Goal: Task Accomplishment & Management: Use online tool/utility

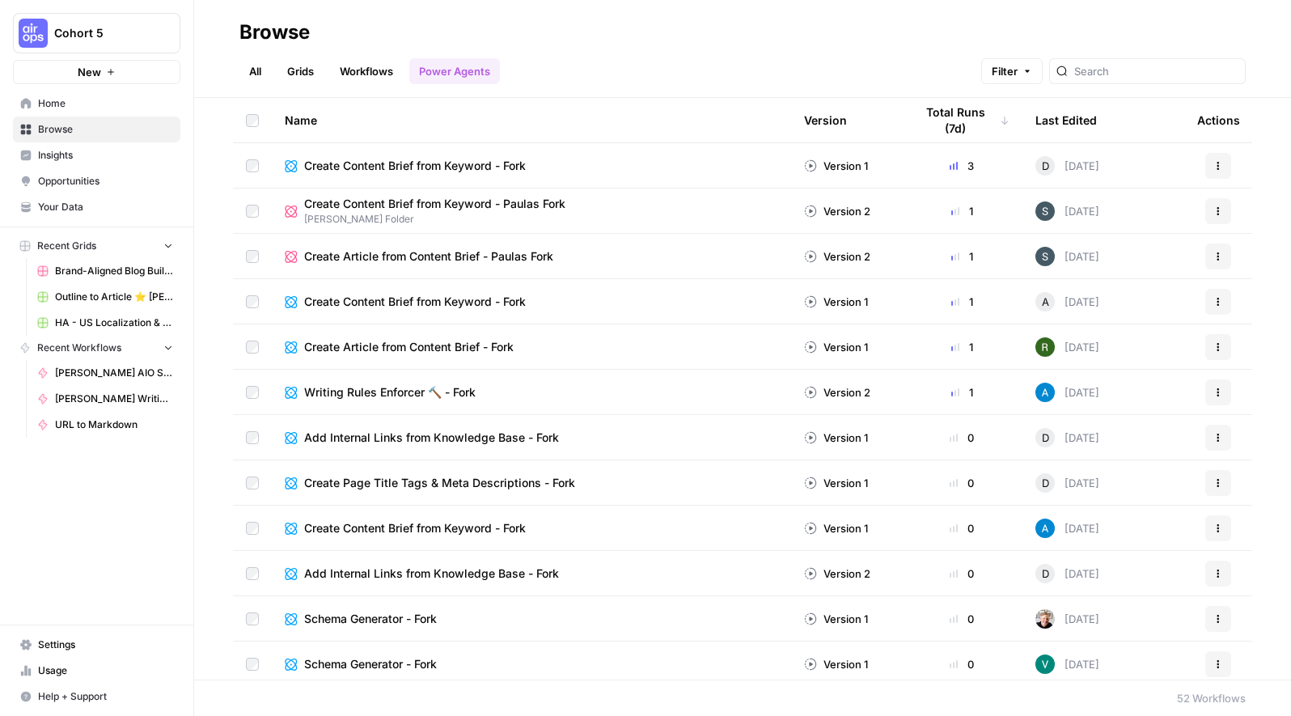
click at [999, 121] on div "Last Edited" at bounding box center [1066, 120] width 61 height 44
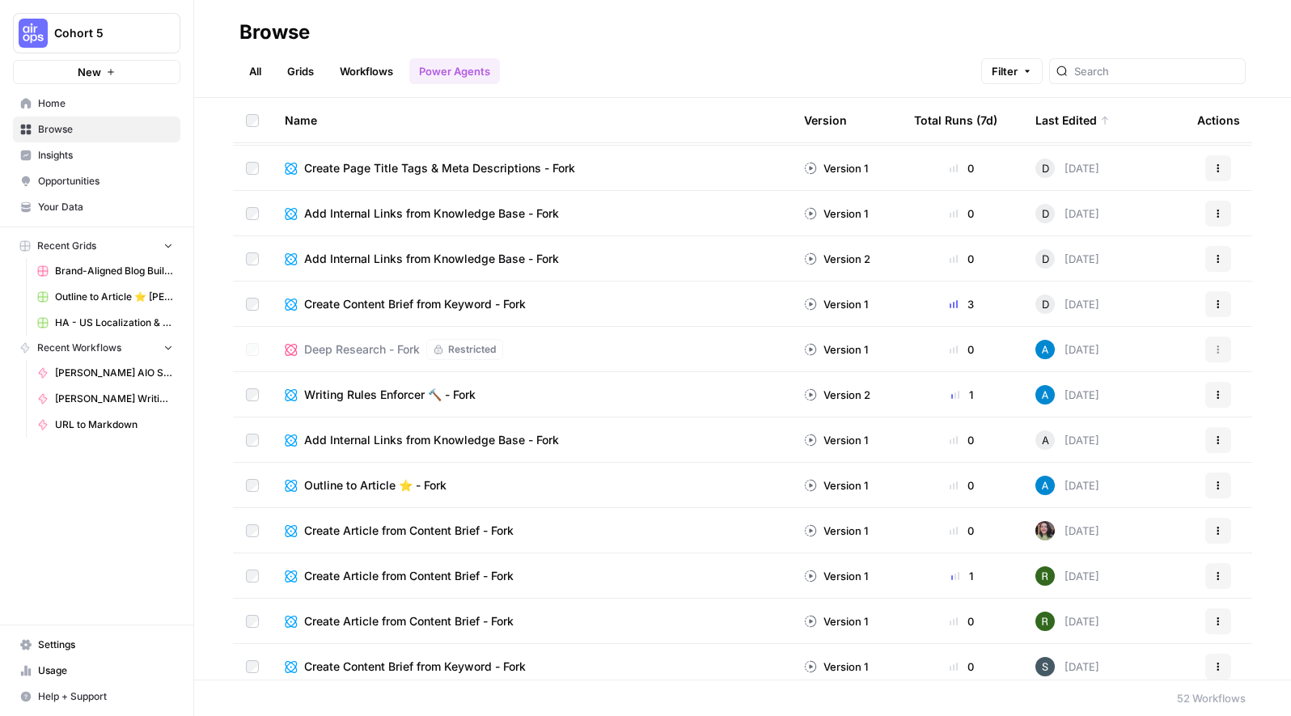
scroll to position [316, 0]
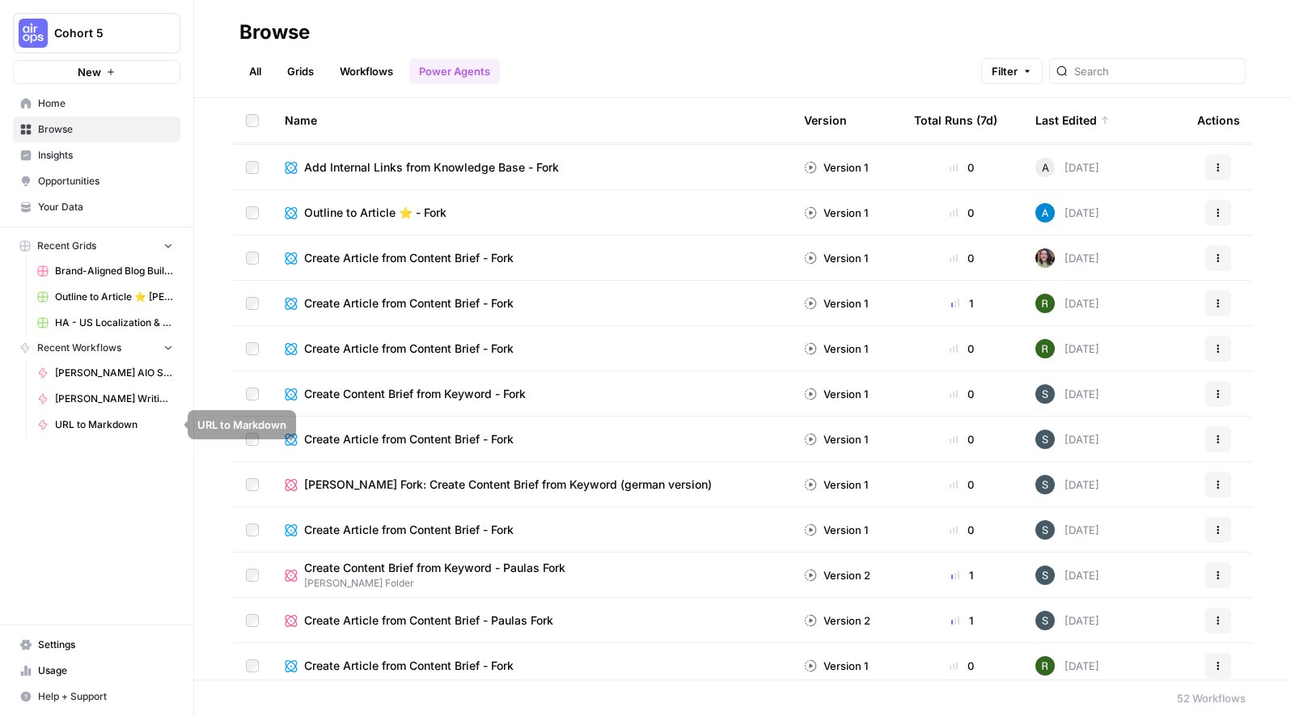
click at [103, 360] on link "[PERSON_NAME] AIO Snippet generator" at bounding box center [105, 373] width 150 height 26
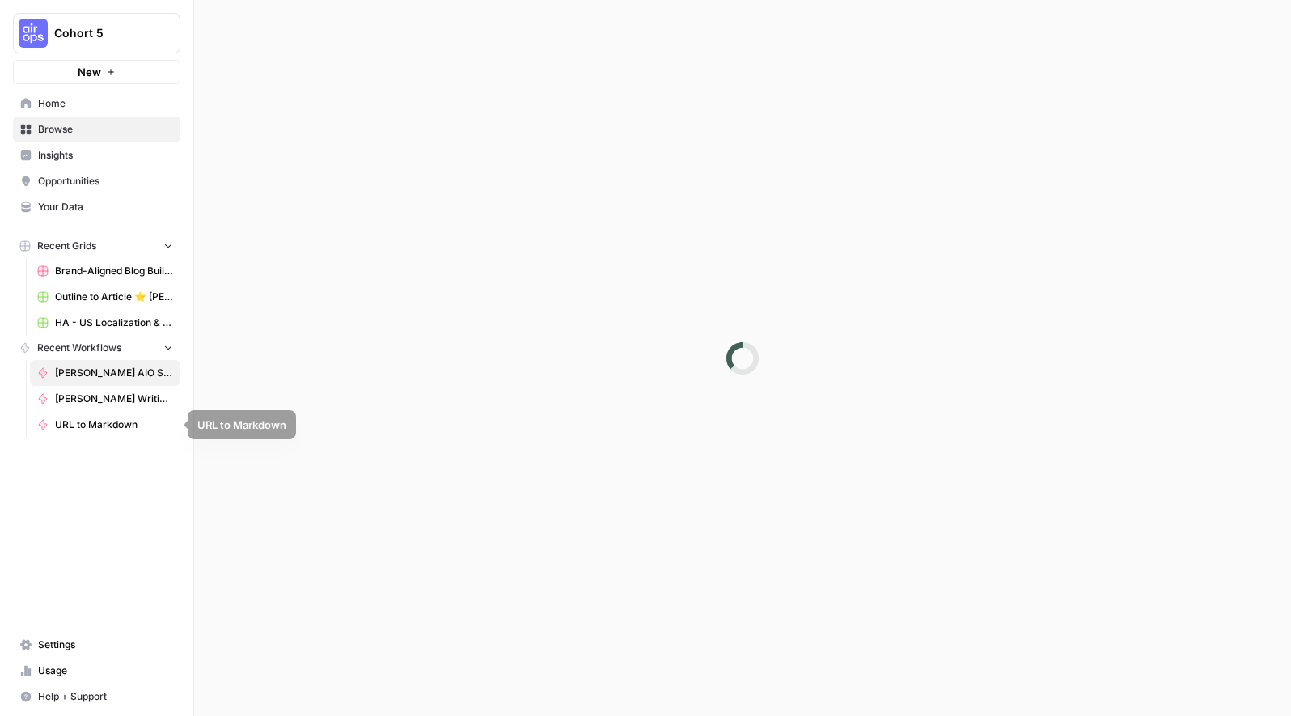
click at [86, 371] on span "[PERSON_NAME] AIO Snippet generator" at bounding box center [114, 373] width 118 height 15
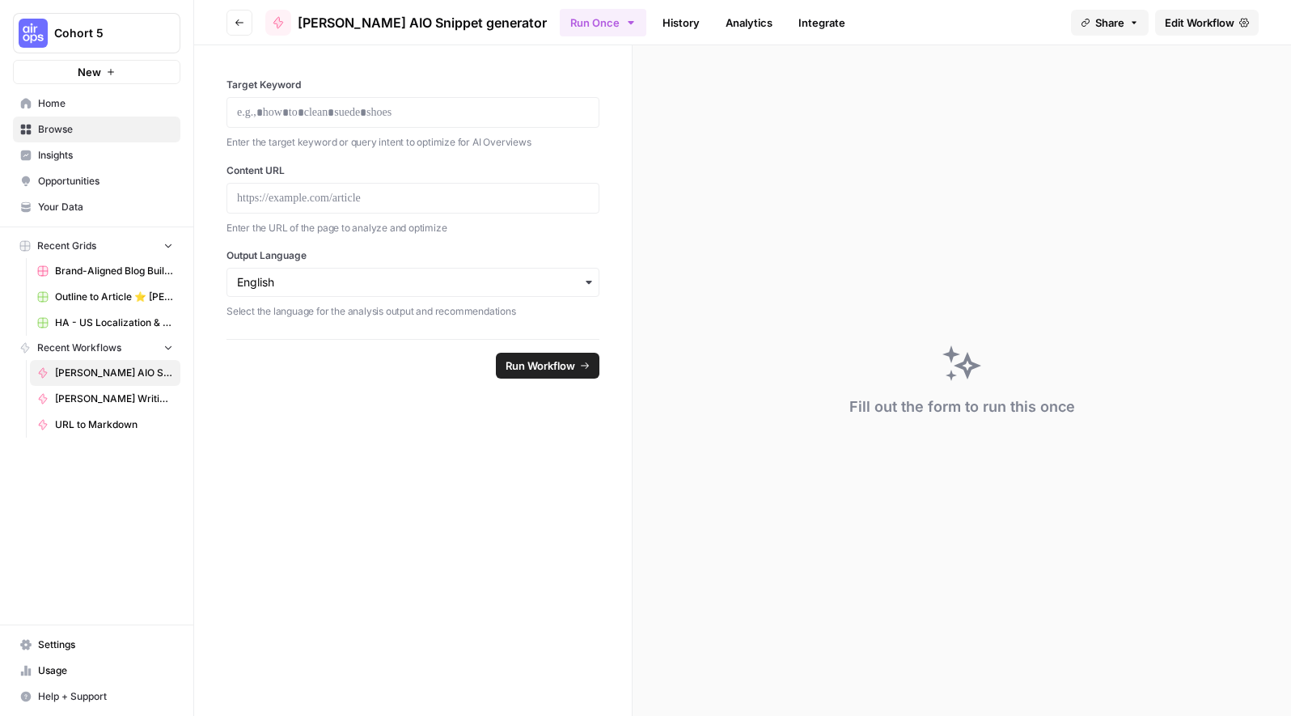
click at [653, 24] on link "History" at bounding box center [681, 23] width 57 height 26
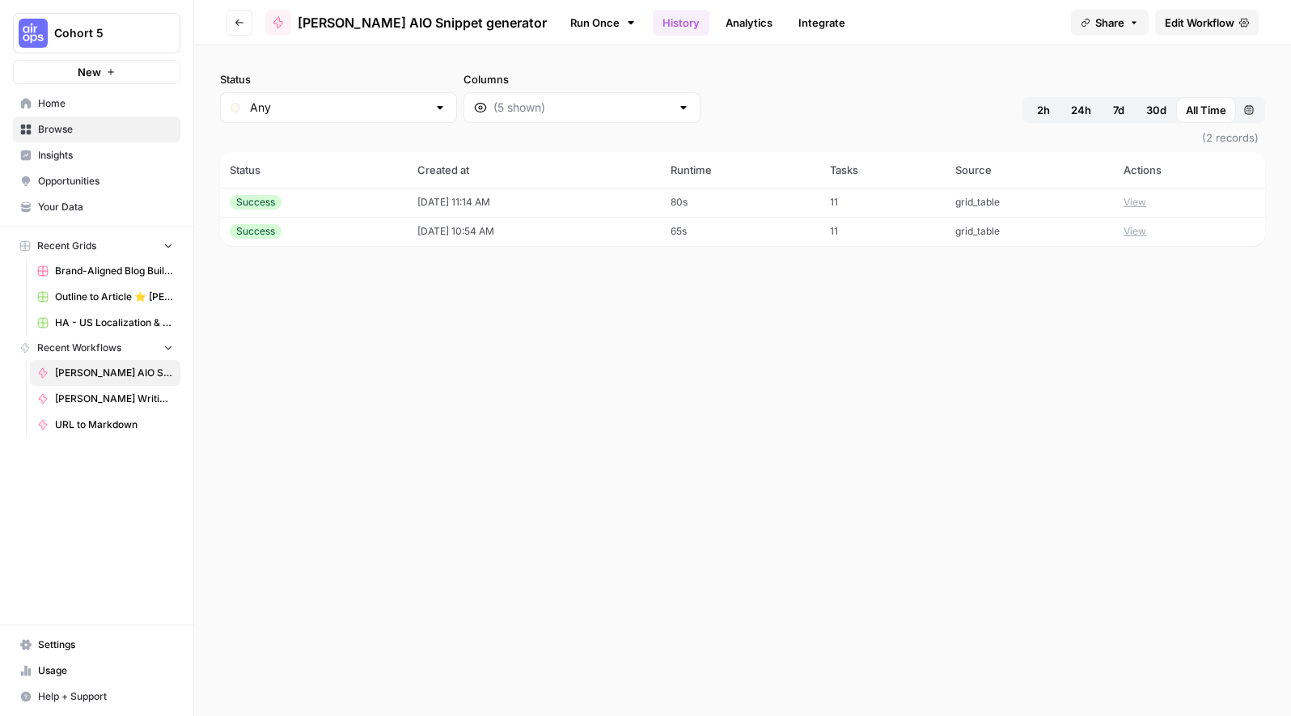
click at [62, 106] on span "Home" at bounding box center [105, 103] width 135 height 15
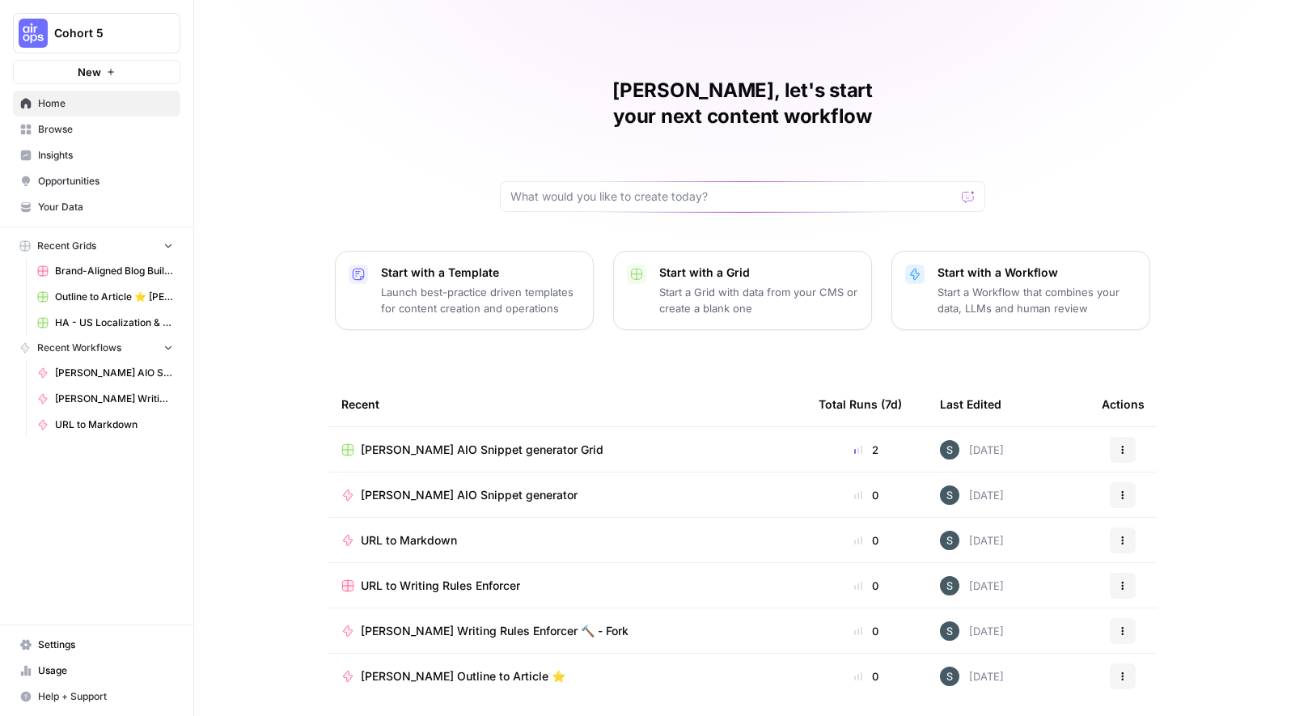
click at [79, 132] on span "Browse" at bounding box center [105, 129] width 135 height 15
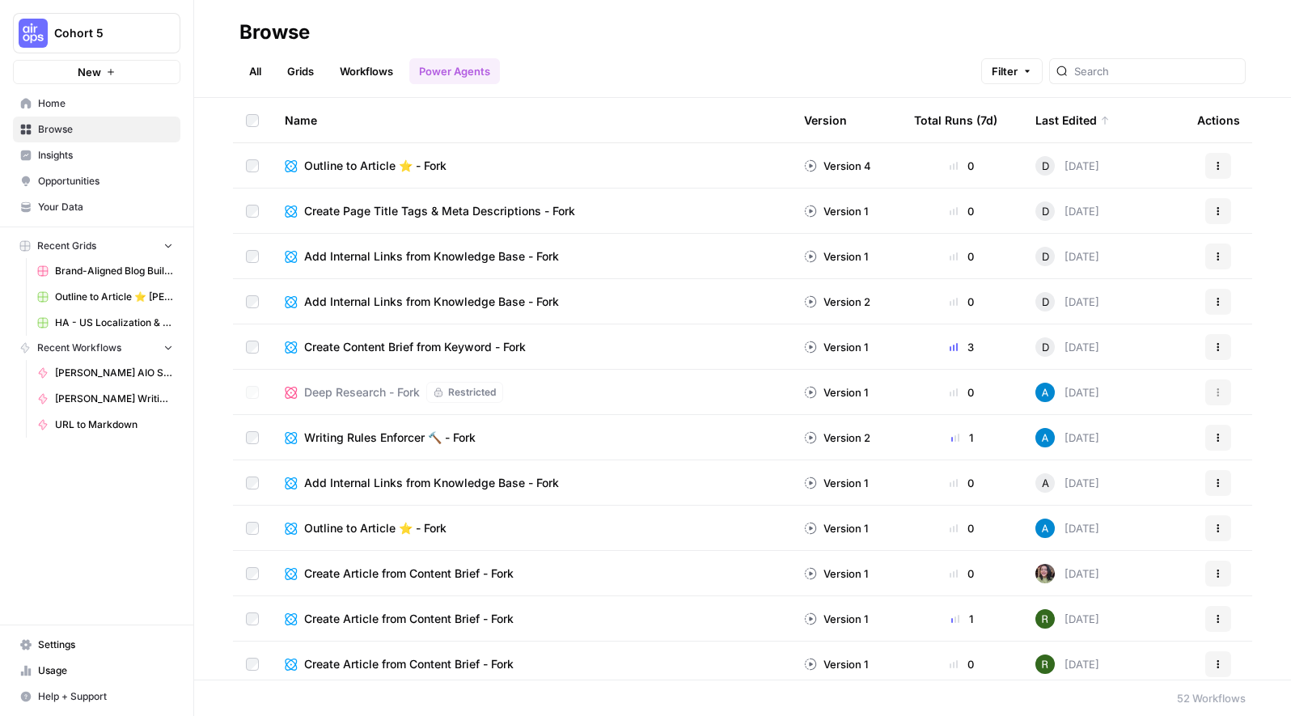
click at [286, 74] on link "Grids" at bounding box center [301, 71] width 46 height 26
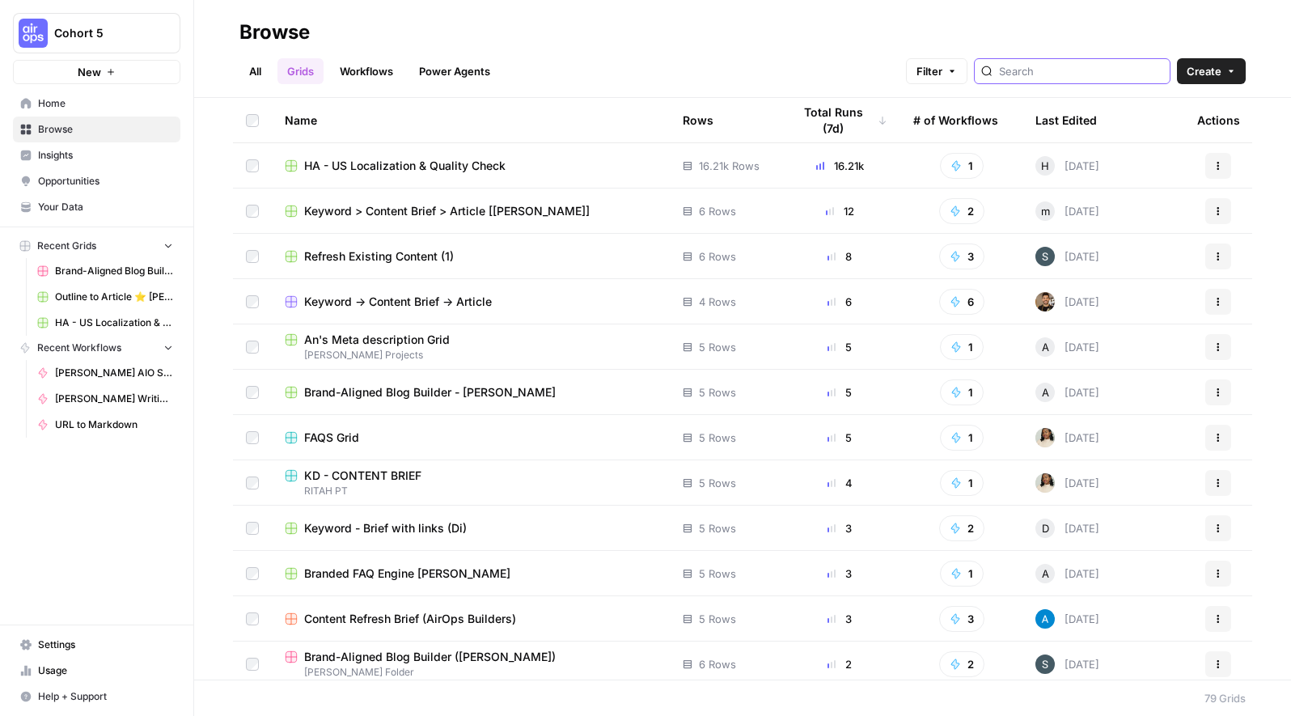
click at [999, 73] on input "search" at bounding box center [1081, 71] width 164 height 16
type input "aio"
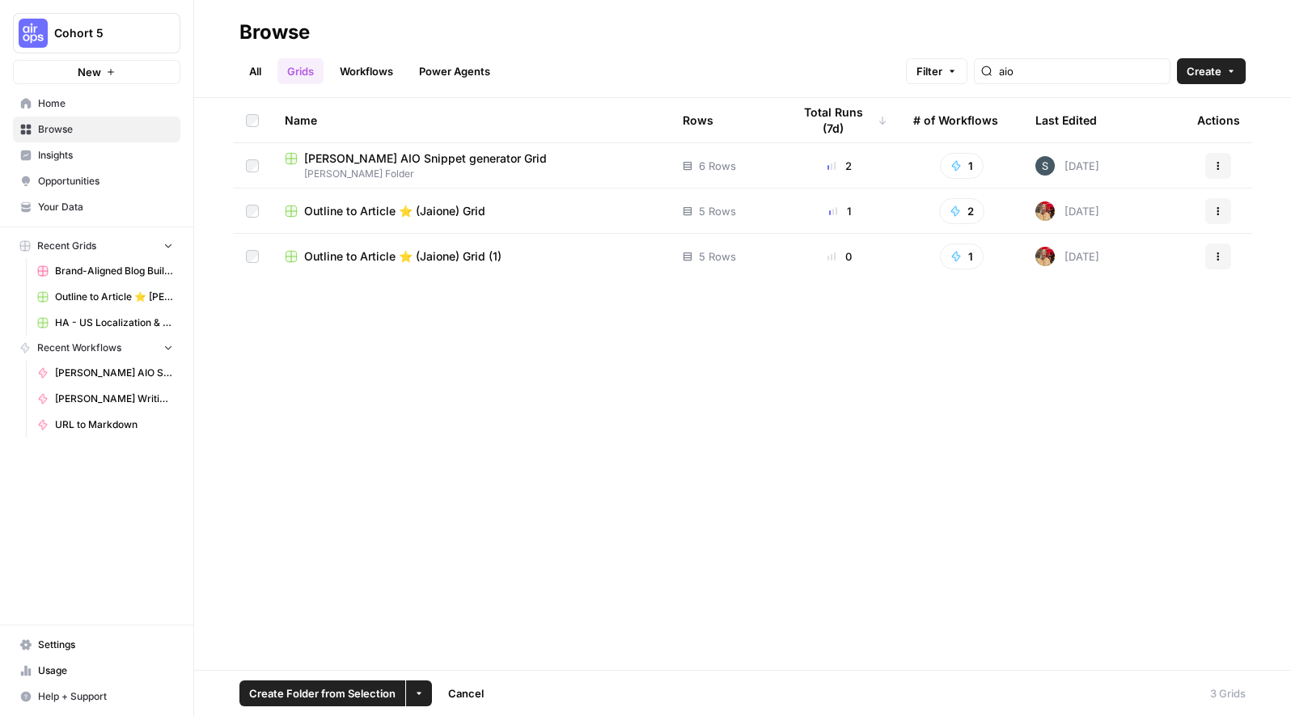
click at [422, 696] on button "More Options" at bounding box center [419, 693] width 26 height 26
click at [440, 627] on span "Move to" at bounding box center [456, 633] width 40 height 16
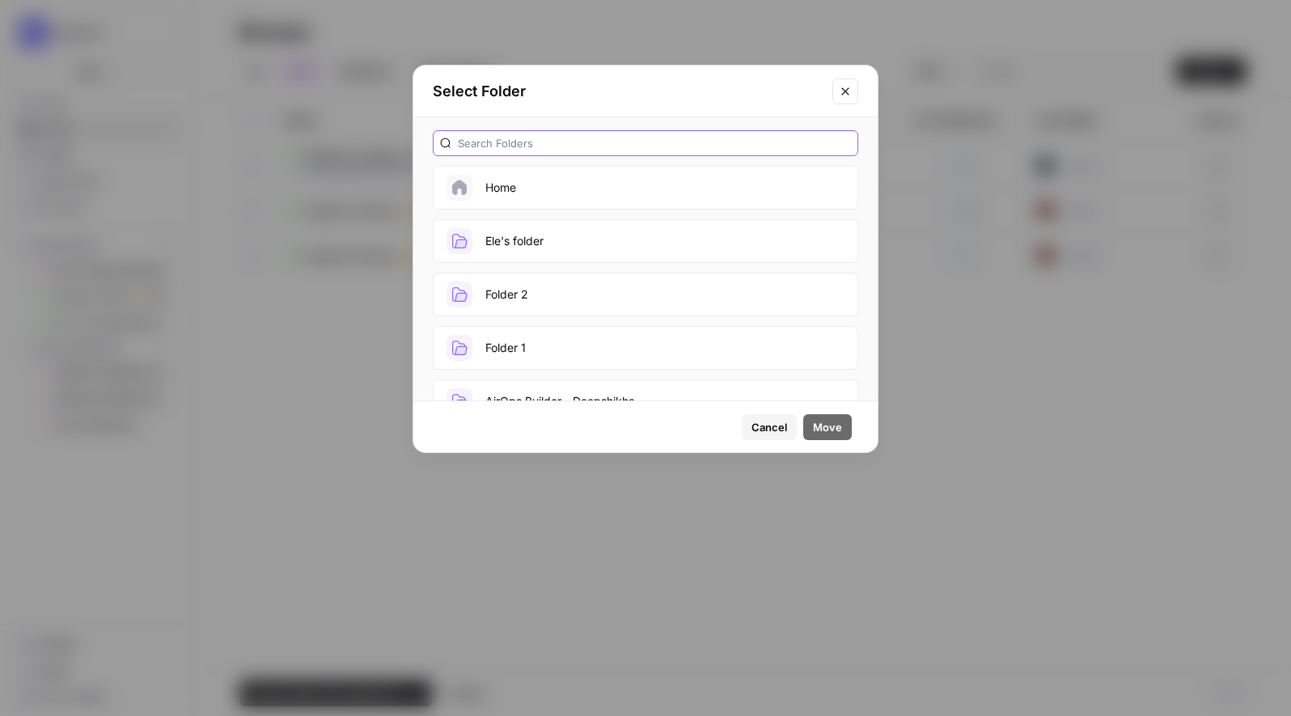
click at [571, 135] on input "text" at bounding box center [654, 143] width 393 height 16
type input "[PERSON_NAME]"
drag, startPoint x: 571, startPoint y: 248, endPoint x: 580, endPoint y: 249, distance: 9.0
click at [571, 248] on button "[PERSON_NAME] Folder" at bounding box center [646, 241] width 426 height 44
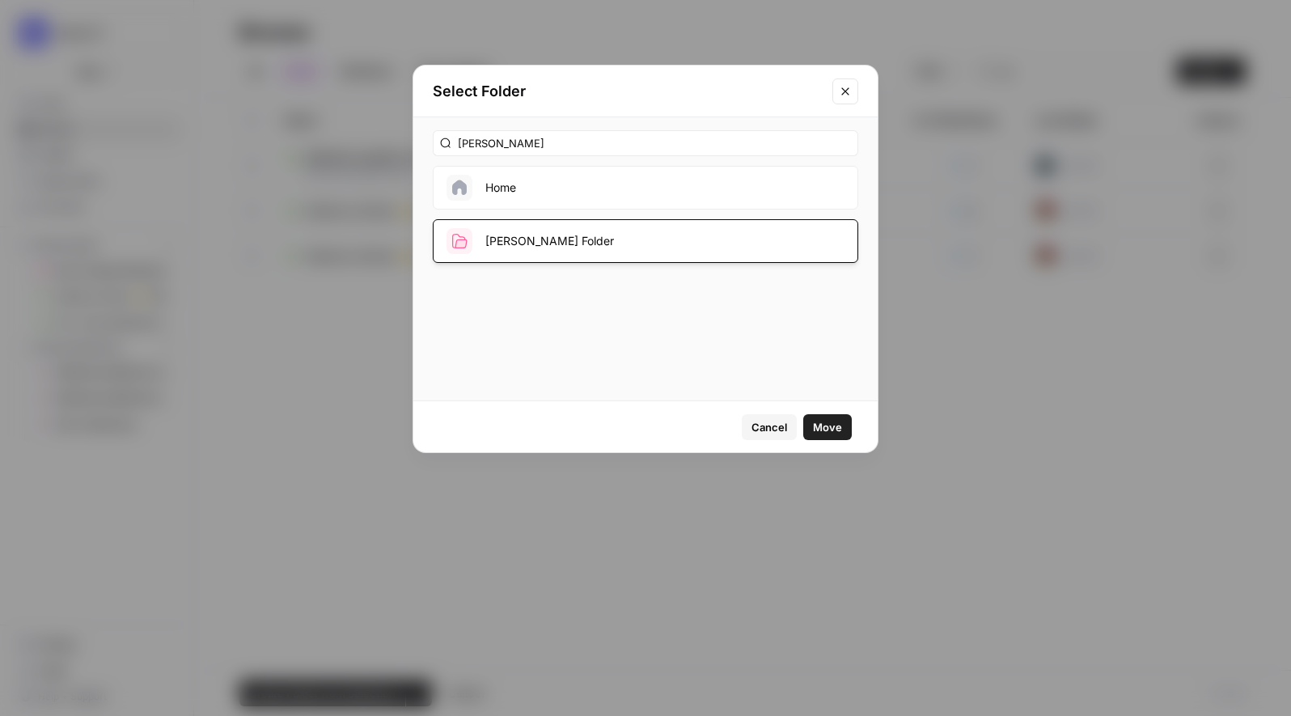
click at [837, 427] on span "Move" at bounding box center [827, 427] width 29 height 16
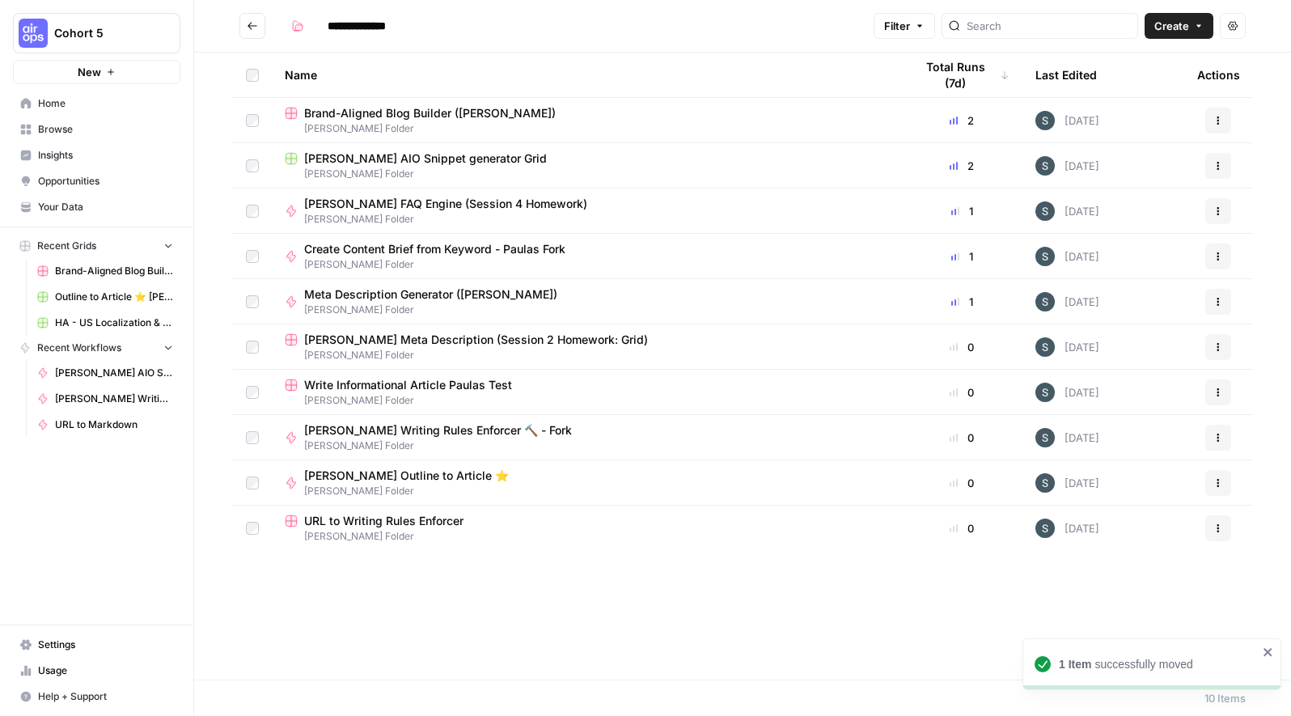
click at [456, 158] on span "[PERSON_NAME] AIO Snippet generator Grid" at bounding box center [425, 158] width 243 height 16
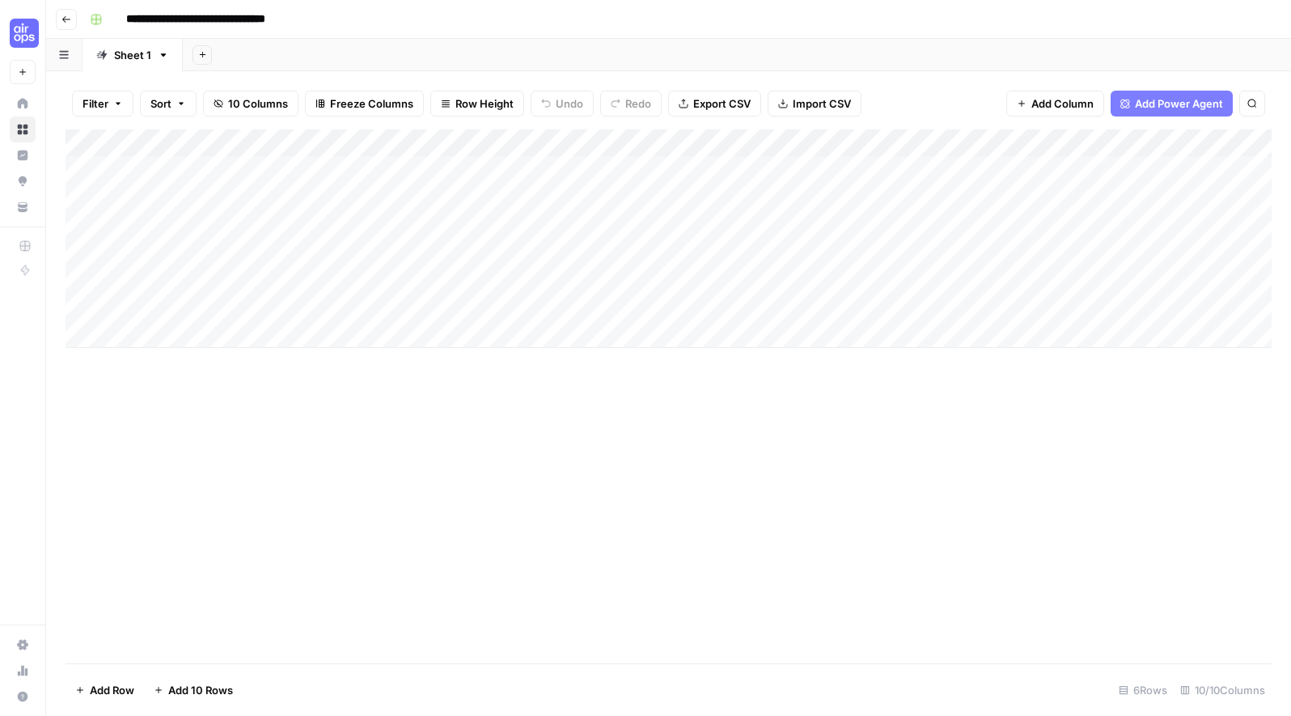
scroll to position [0, 104]
click at [845, 142] on div "Add Column" at bounding box center [669, 238] width 1206 height 218
click at [899, 242] on span "Remaining Rows" at bounding box center [901, 238] width 102 height 16
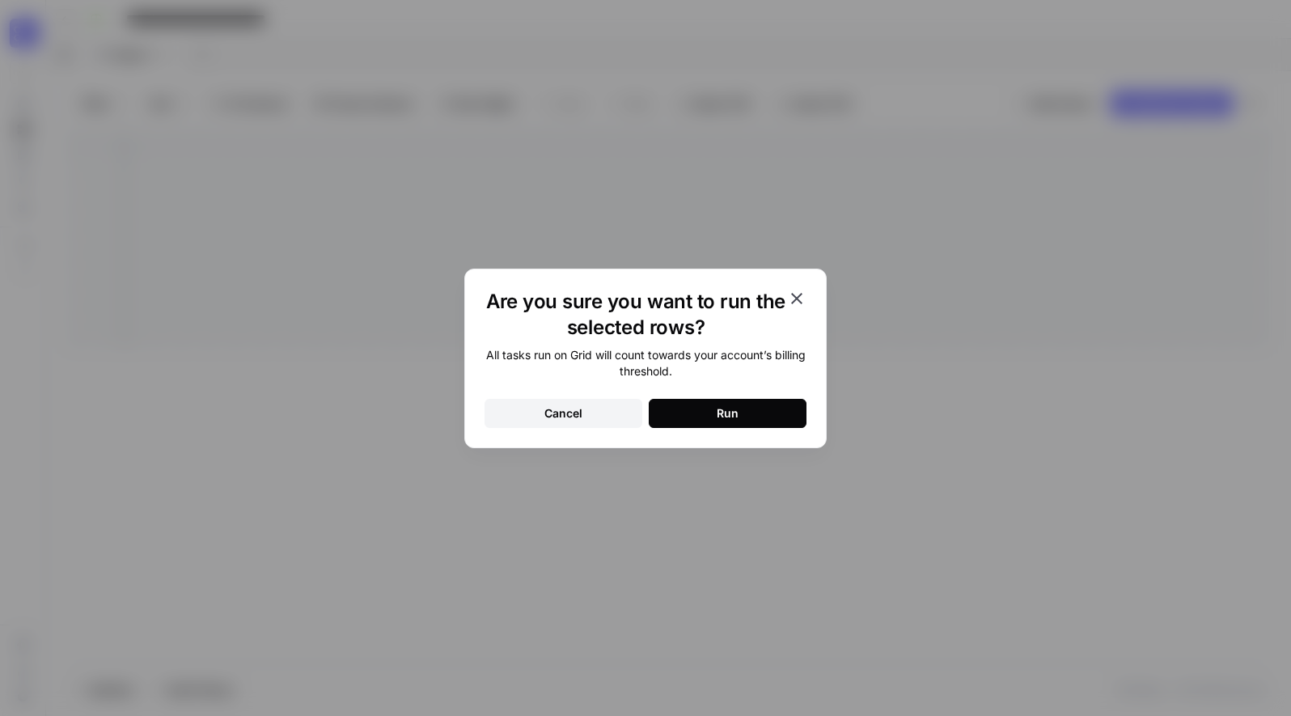
click at [772, 414] on button "Run" at bounding box center [728, 413] width 158 height 29
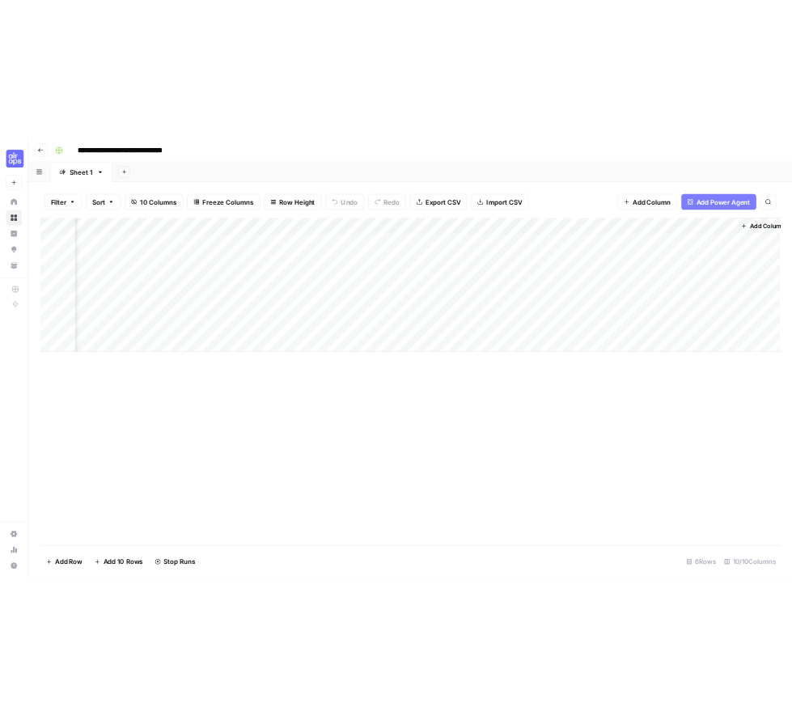
scroll to position [0, 654]
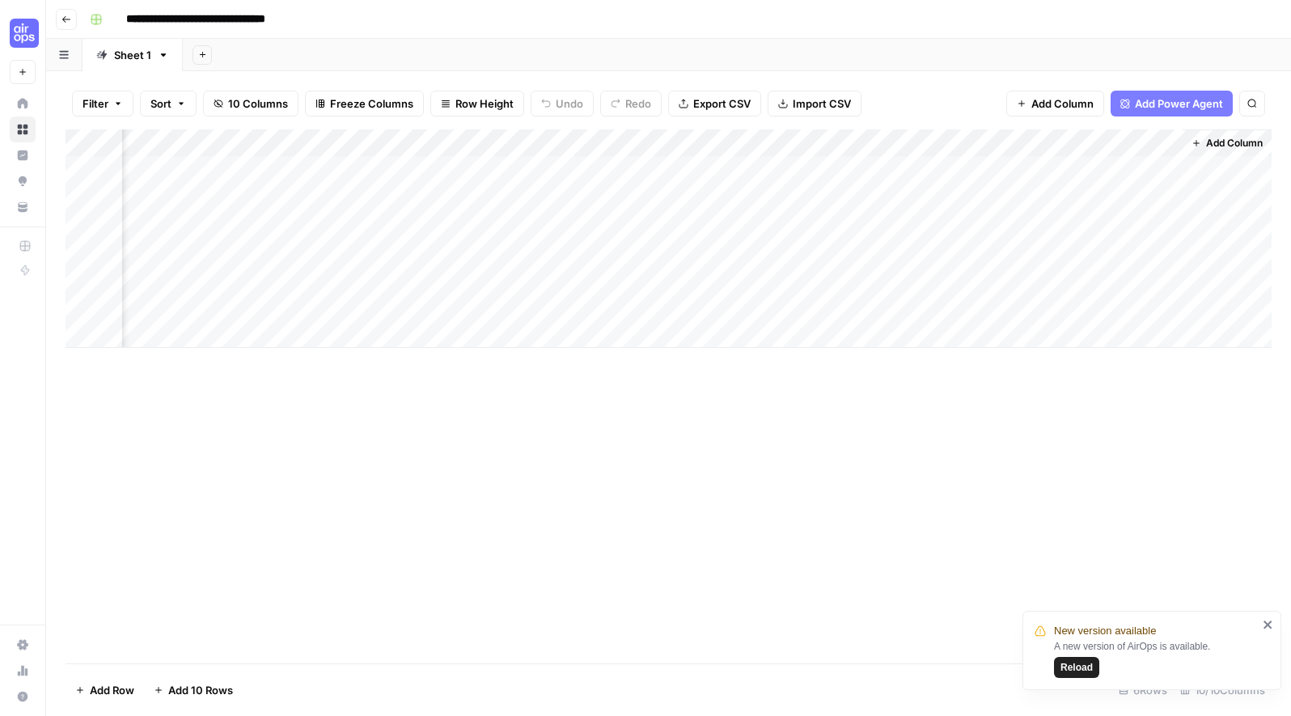
click at [999, 279] on div "Add Column" at bounding box center [669, 238] width 1206 height 218
click at [953, 186] on div "Add Column" at bounding box center [669, 238] width 1206 height 218
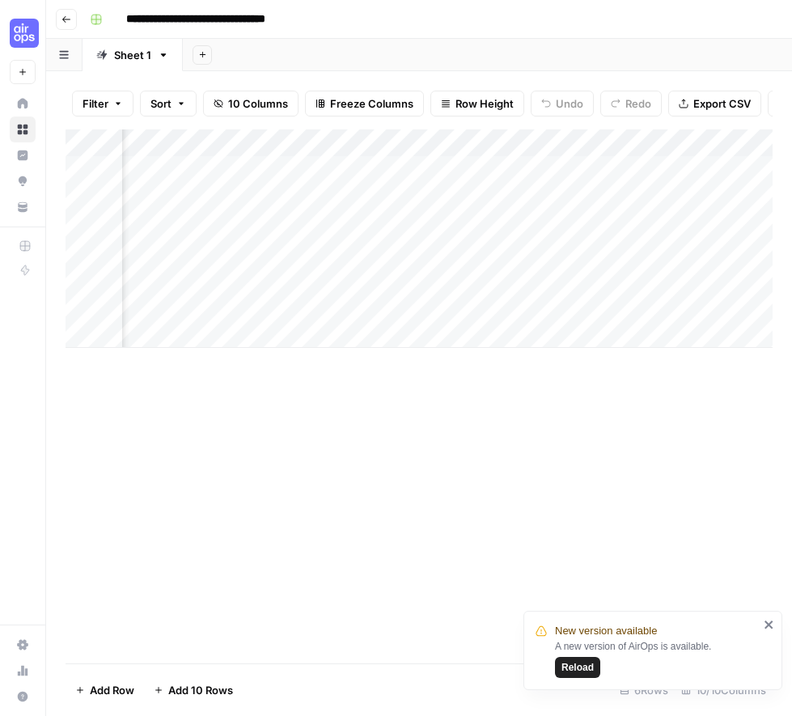
scroll to position [0, 0]
click at [583, 665] on span "Reload" at bounding box center [578, 667] width 32 height 15
click at [430, 307] on div "Add Column" at bounding box center [419, 238] width 707 height 218
click at [426, 306] on div "Add Column" at bounding box center [419, 238] width 707 height 218
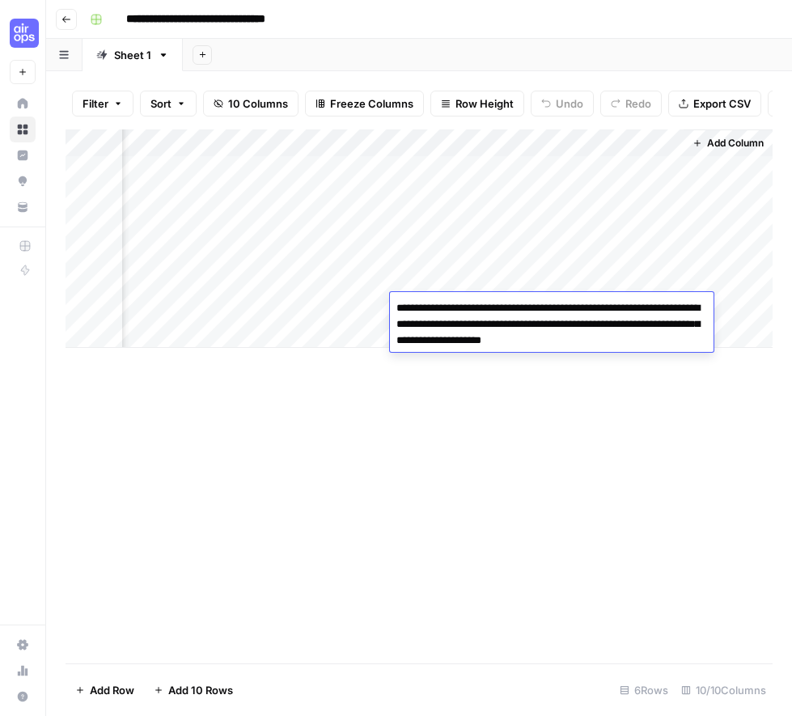
click at [426, 306] on textarea "**********" at bounding box center [552, 324] width 324 height 55
click at [327, 307] on div "Add Column" at bounding box center [419, 238] width 707 height 218
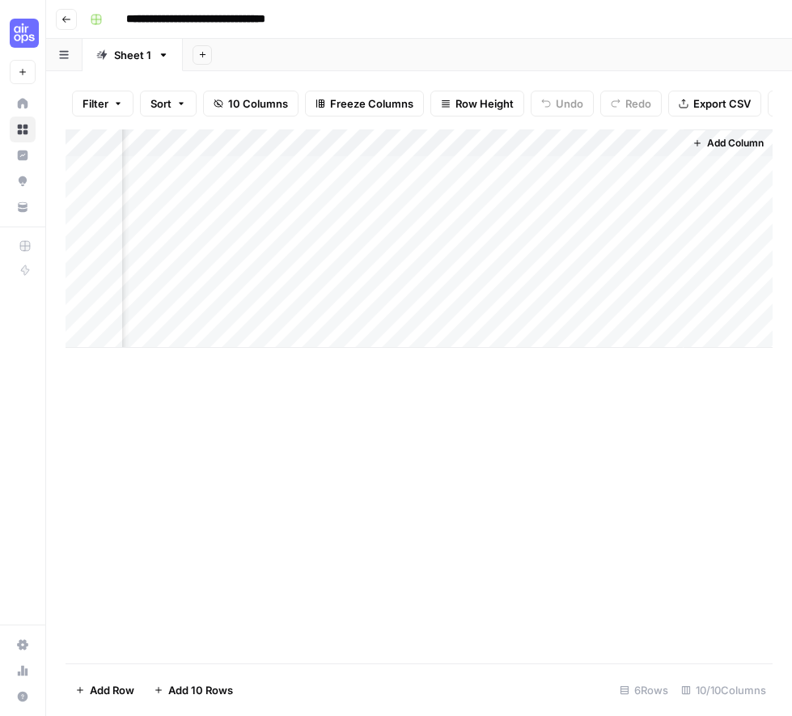
click at [327, 307] on div "Add Column" at bounding box center [419, 238] width 707 height 218
click at [464, 280] on div "Add Column" at bounding box center [419, 238] width 707 height 218
click at [448, 305] on div "Add Column" at bounding box center [419, 238] width 707 height 218
click at [440, 280] on div "Add Column" at bounding box center [419, 238] width 707 height 218
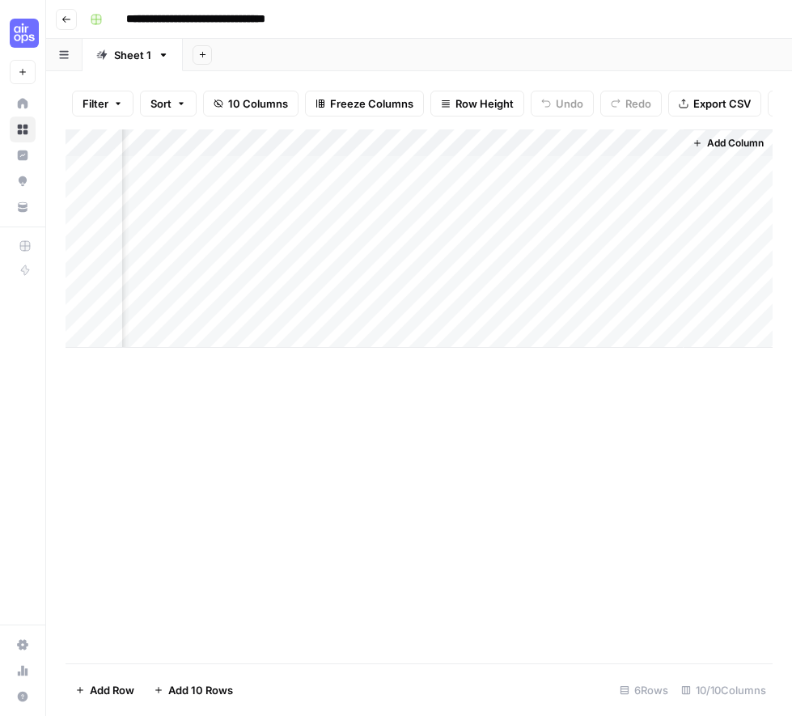
click at [440, 280] on div "Add Column" at bounding box center [419, 238] width 707 height 218
click at [416, 252] on div "Add Column" at bounding box center [419, 238] width 707 height 218
click at [417, 251] on div "Add Column" at bounding box center [419, 238] width 707 height 218
click at [314, 274] on div "Add Column" at bounding box center [419, 238] width 707 height 218
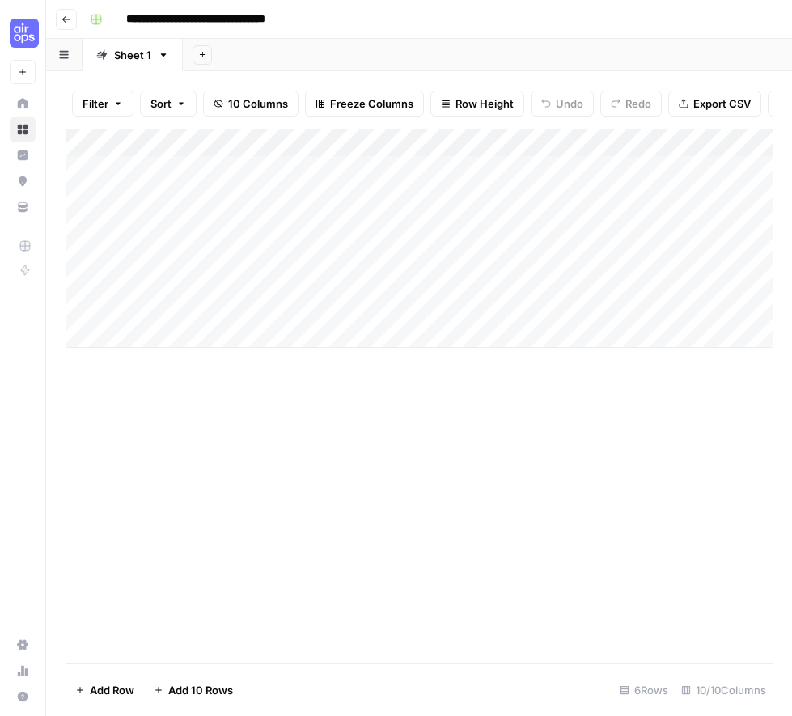
click at [446, 365] on div "Add Column" at bounding box center [419, 396] width 707 height 534
click at [264, 373] on div "Add Column" at bounding box center [419, 396] width 707 height 534
click at [442, 170] on div "Add Column" at bounding box center [419, 238] width 707 height 218
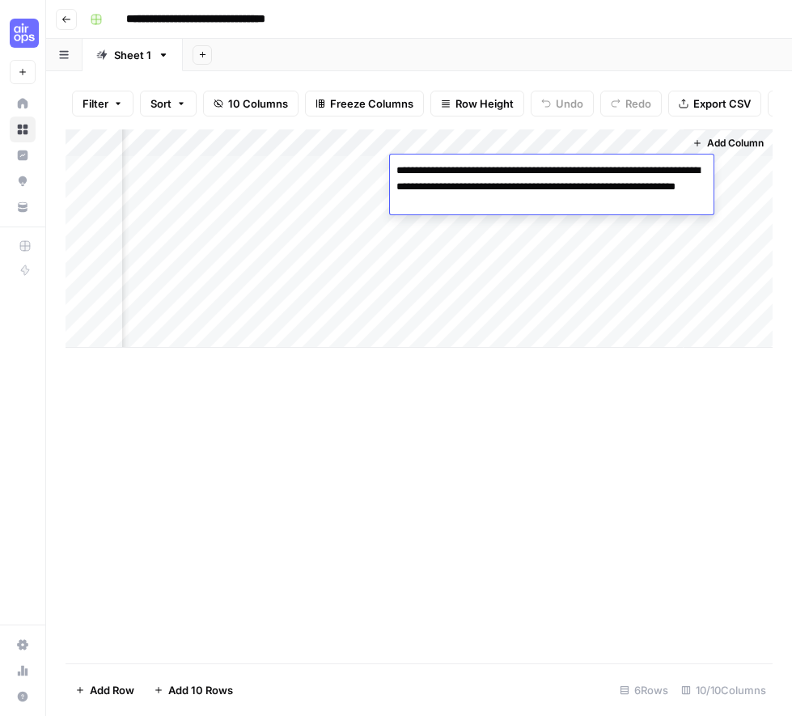
click at [320, 171] on div "Add Column" at bounding box center [419, 238] width 707 height 218
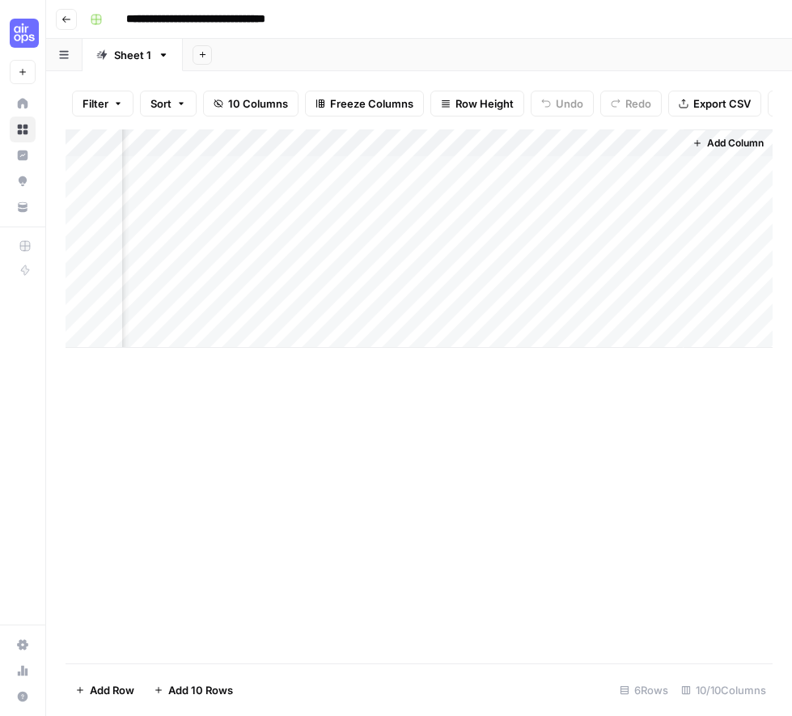
click at [319, 170] on div "Add Column" at bounding box center [419, 238] width 707 height 218
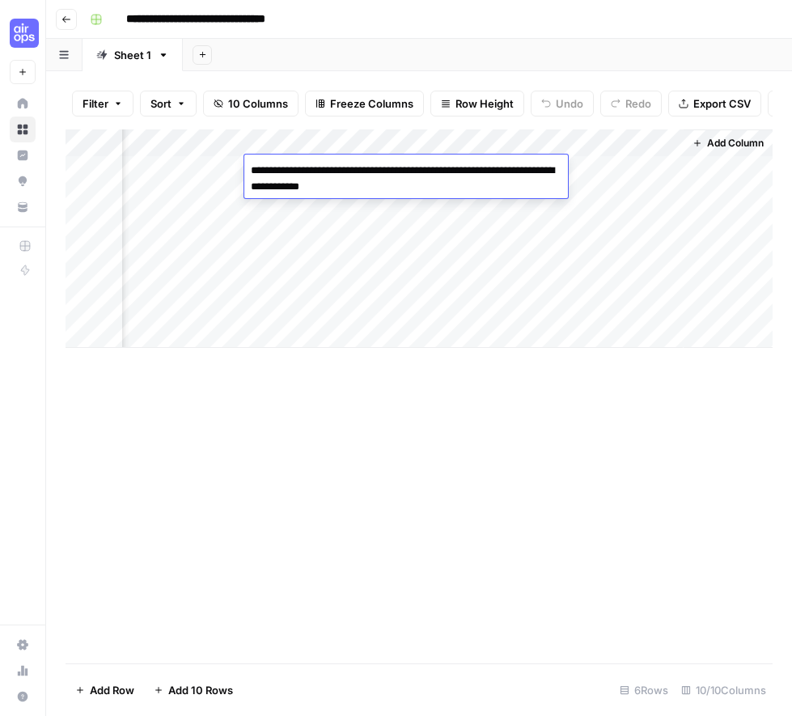
click at [444, 200] on div "Add Column" at bounding box center [419, 238] width 707 height 218
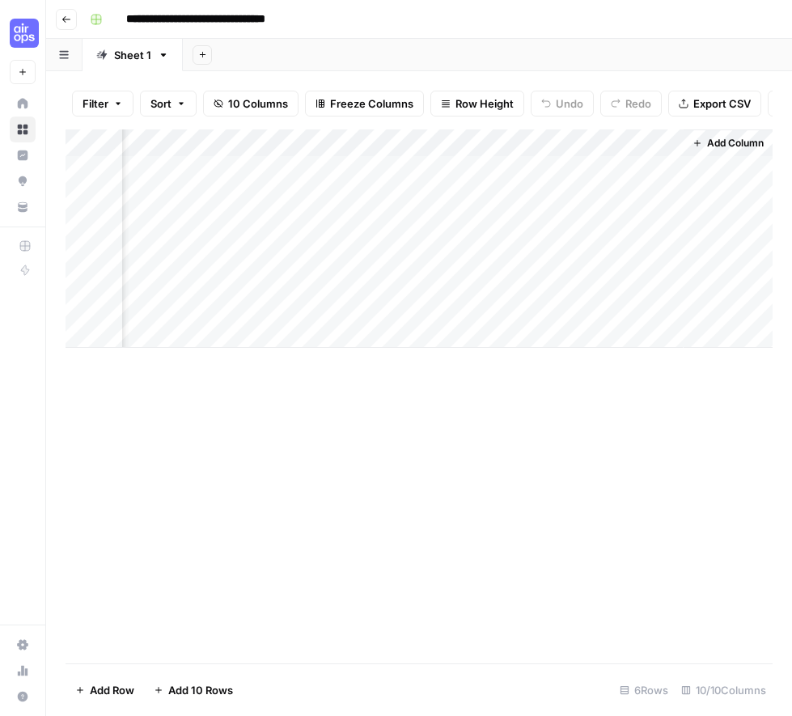
click at [444, 200] on div "Add Column" at bounding box center [419, 238] width 707 height 218
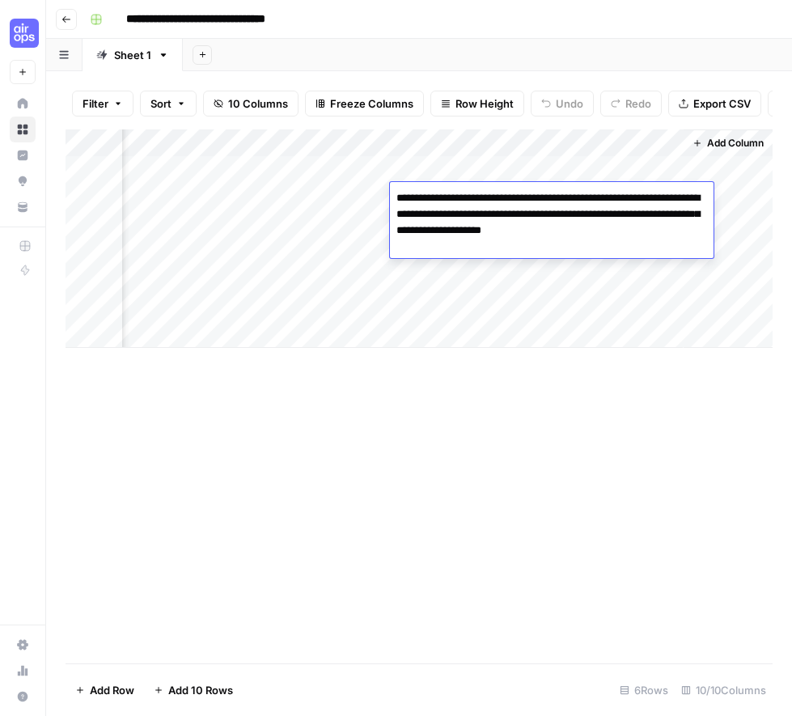
click at [301, 213] on div "Add Column" at bounding box center [419, 238] width 707 height 218
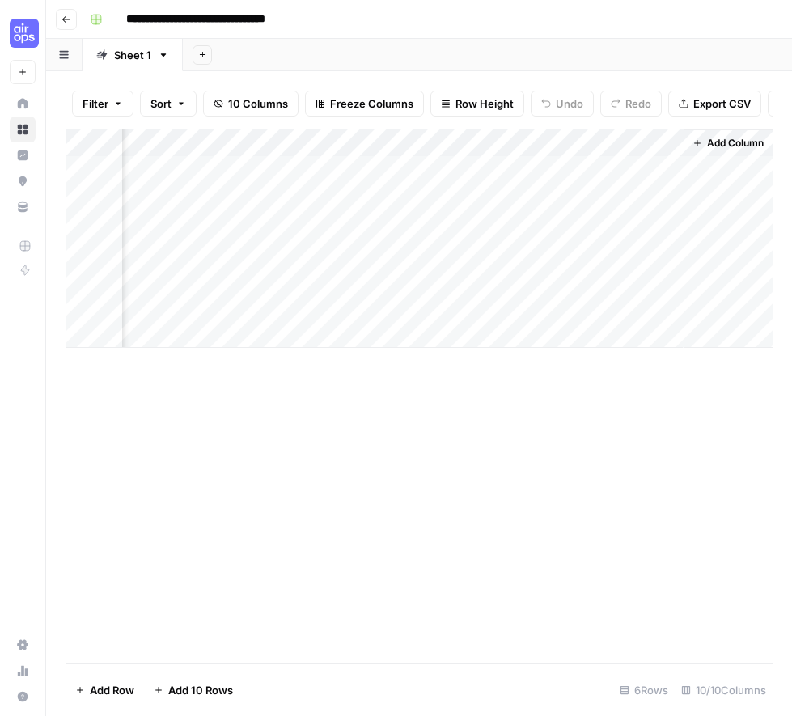
click at [449, 221] on div "Add Column" at bounding box center [419, 238] width 707 height 218
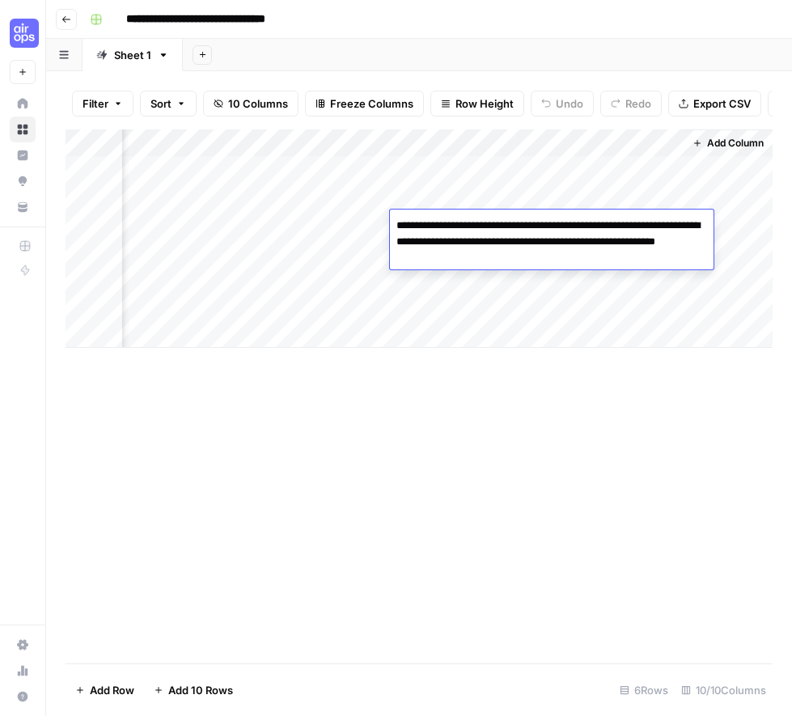
click at [252, 268] on div "Add Column" at bounding box center [419, 238] width 707 height 218
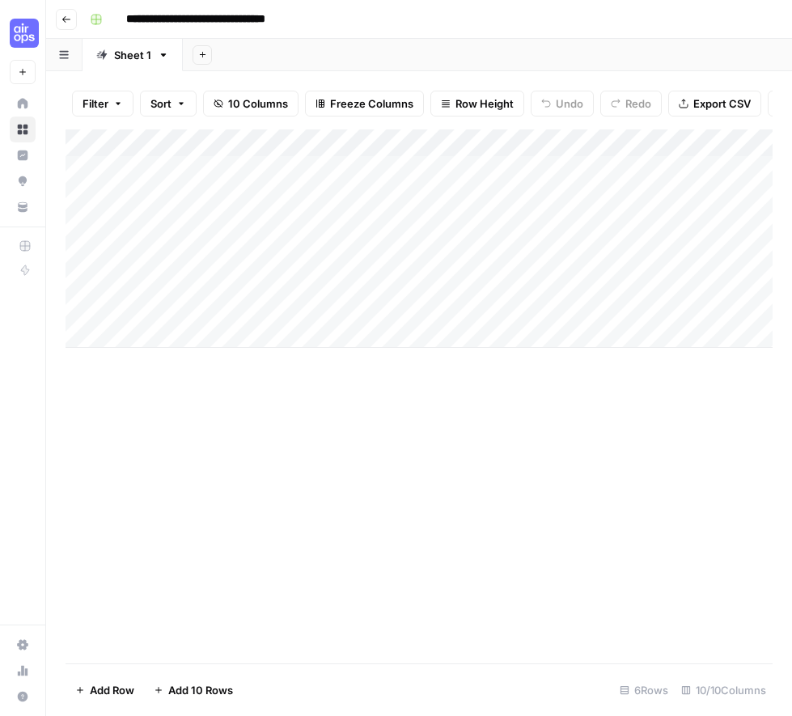
scroll to position [0, 0]
click at [248, 488] on div "Add Column" at bounding box center [419, 396] width 707 height 534
click at [409, 537] on div "Add Column" at bounding box center [419, 396] width 707 height 534
click at [507, 409] on div "Add Column" at bounding box center [419, 396] width 707 height 534
click at [467, 322] on div "Add Column" at bounding box center [419, 238] width 707 height 218
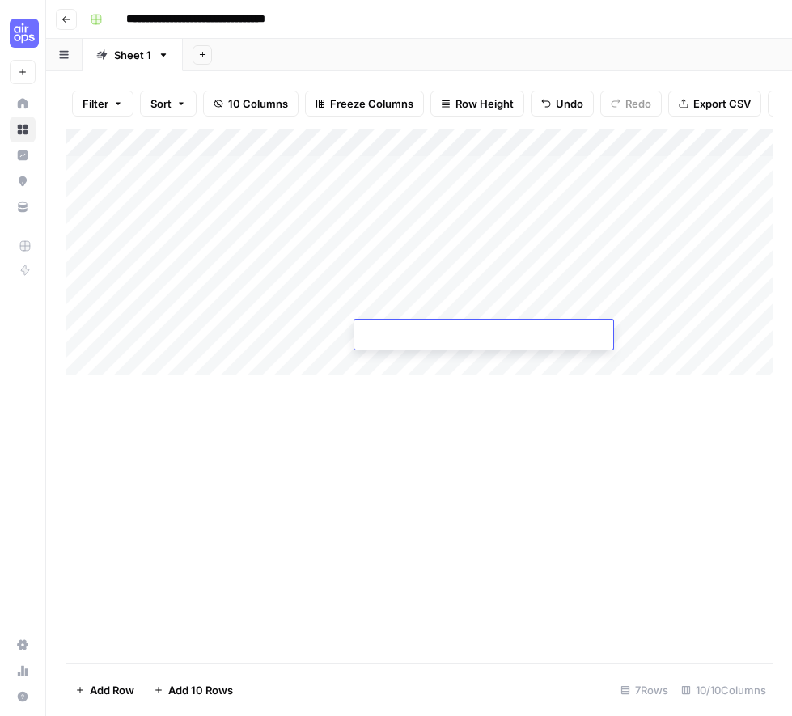
click at [494, 474] on div "Add Column" at bounding box center [419, 396] width 707 height 534
click at [491, 470] on div "Add Column" at bounding box center [419, 396] width 707 height 534
click at [406, 333] on div "Add Column" at bounding box center [419, 252] width 707 height 246
type textarea "**********"
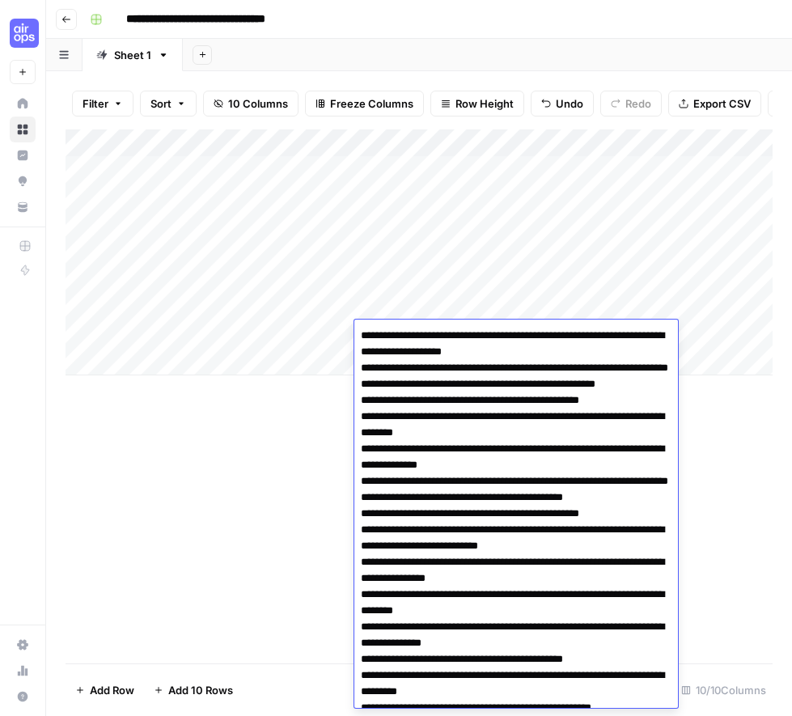
scroll to position [11059, 0]
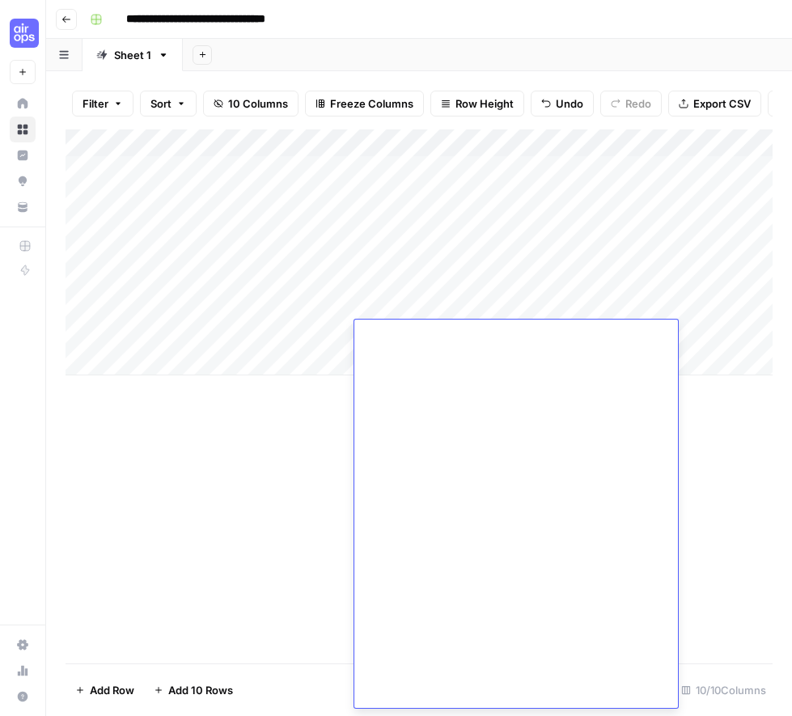
click at [284, 410] on div "Add Column" at bounding box center [419, 396] width 707 height 534
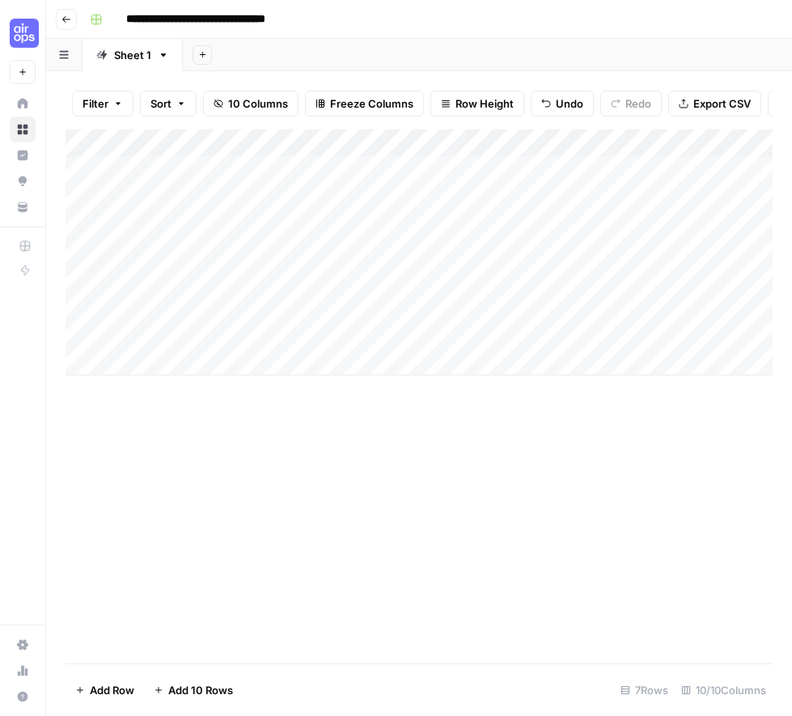
click at [447, 337] on div "Add Column" at bounding box center [419, 252] width 707 height 246
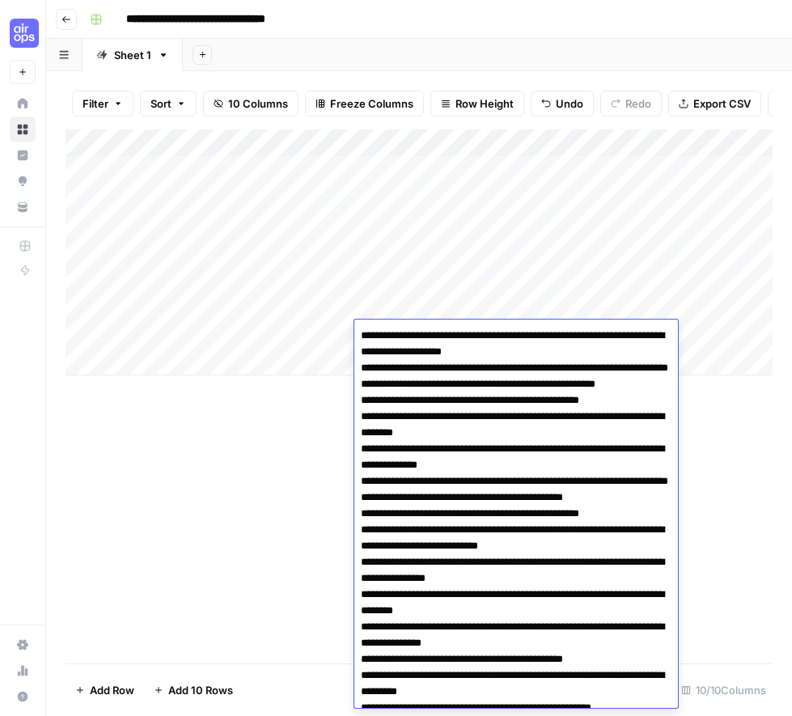
scroll to position [11063, 0]
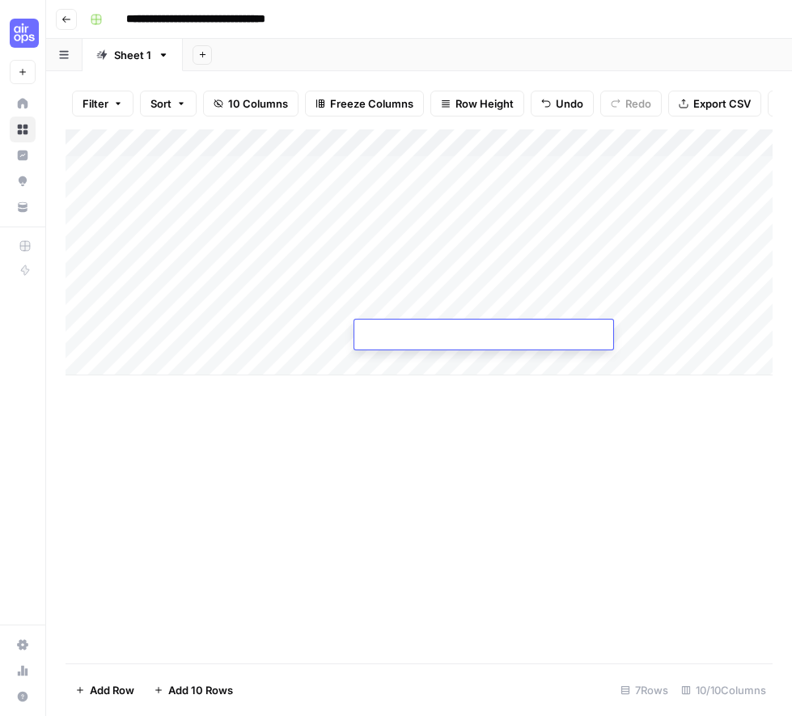
scroll to position [0, 0]
click at [307, 426] on div "Add Column" at bounding box center [419, 396] width 707 height 534
click at [170, 319] on div "Add Column" at bounding box center [419, 252] width 707 height 246
click at [176, 339] on div "Add Column" at bounding box center [419, 252] width 707 height 246
click at [166, 367] on div "Add Column" at bounding box center [419, 252] width 707 height 246
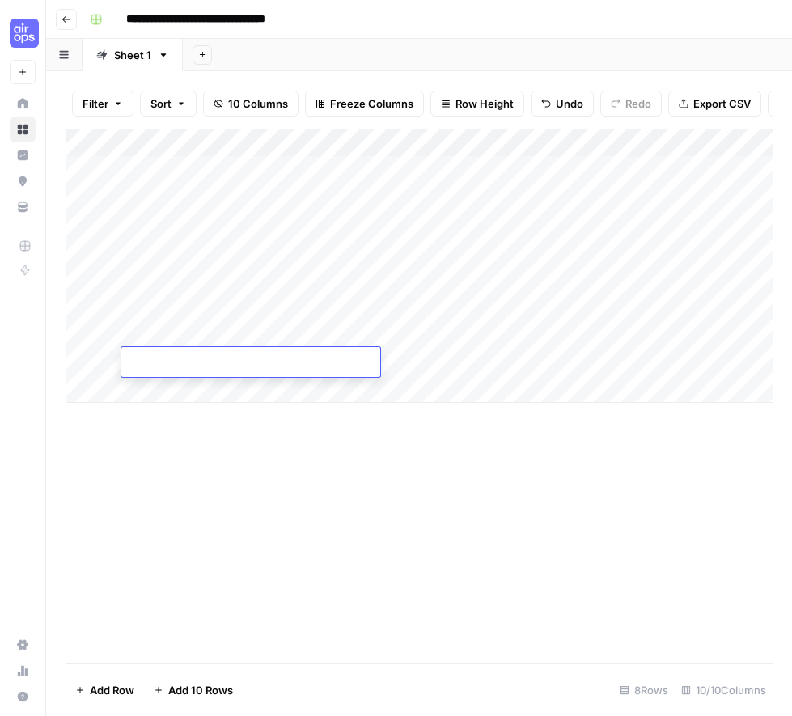
click at [161, 337] on div "Add Column" at bounding box center [419, 265] width 707 height 273
click at [157, 394] on div "Add Column" at bounding box center [419, 265] width 707 height 273
drag, startPoint x: 150, startPoint y: 339, endPoint x: 151, endPoint y: 407, distance: 68.0
click at [150, 407] on div "Add Column" at bounding box center [419, 279] width 707 height 301
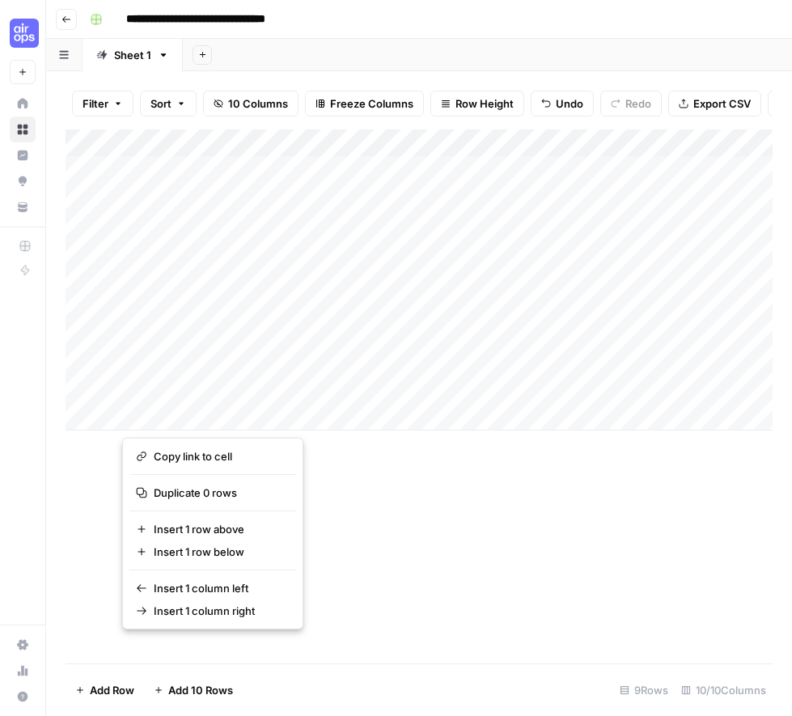
click at [483, 565] on div "Add Column" at bounding box center [419, 396] width 707 height 534
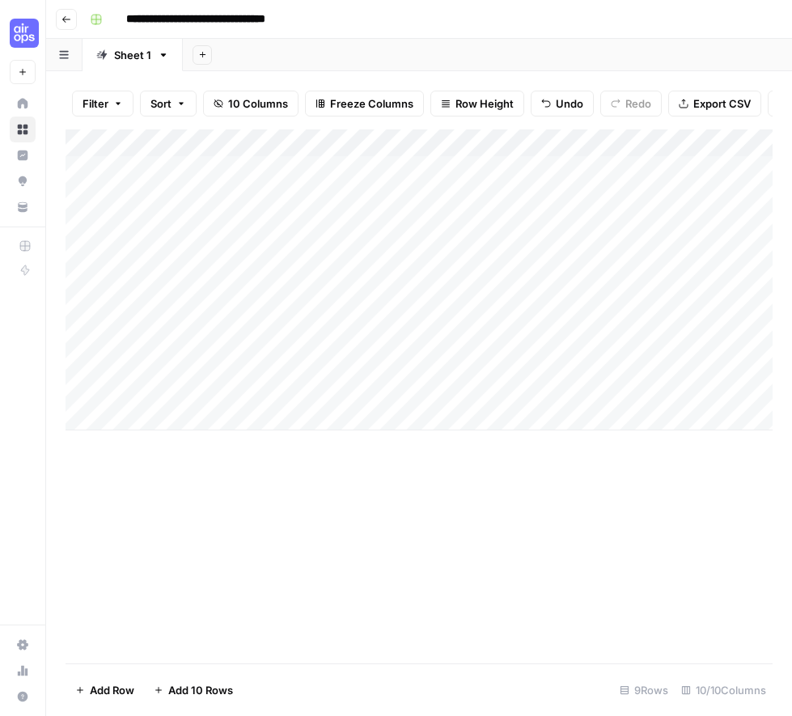
click at [471, 553] on div "Add Column" at bounding box center [419, 396] width 707 height 534
